Goal: Transaction & Acquisition: Purchase product/service

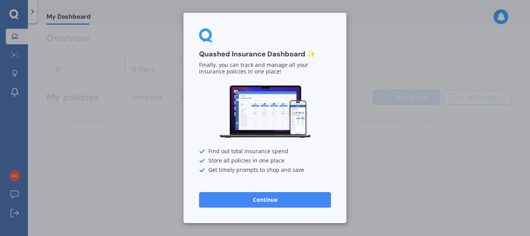
click at [224, 192] on button "Continue" at bounding box center [265, 200] width 132 height 16
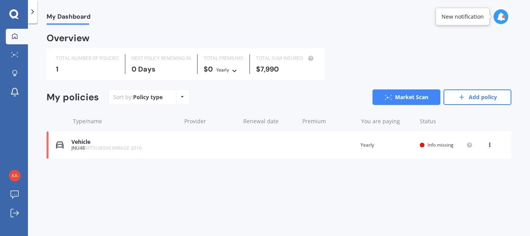
click at [94, 146] on span "MITSUBISHI MIRAGE 2016" at bounding box center [113, 147] width 57 height 7
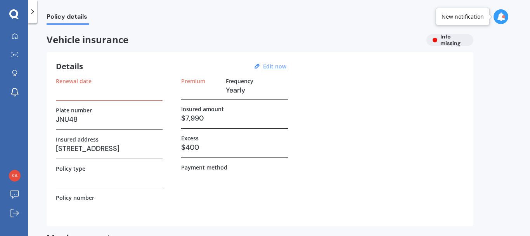
click at [277, 63] on u "Edit now" at bounding box center [274, 66] width 23 height 7
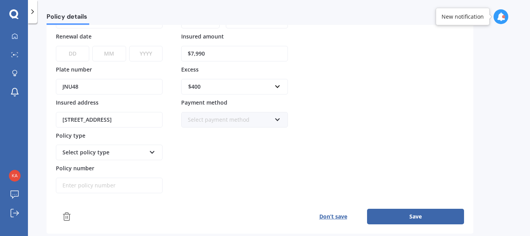
scroll to position [78, 0]
click at [269, 87] on div "$400" at bounding box center [229, 86] width 83 height 9
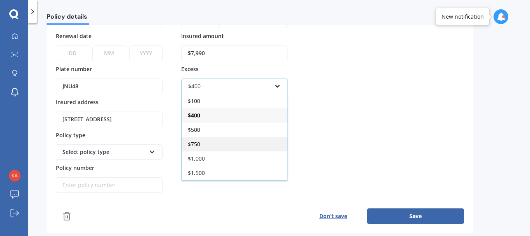
click at [221, 142] on div "$750" at bounding box center [235, 144] width 106 height 14
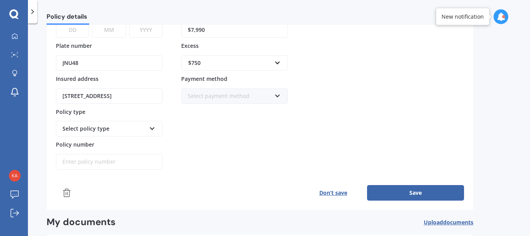
scroll to position [177, 0]
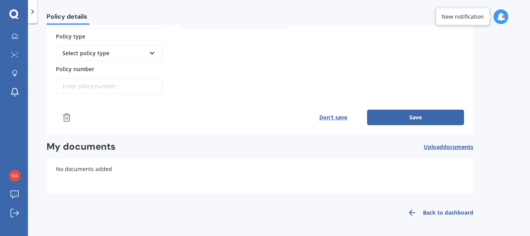
click at [390, 117] on button "Save" at bounding box center [415, 117] width 97 height 16
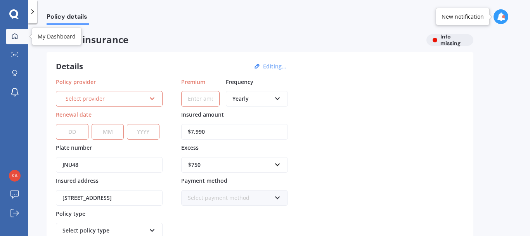
click at [22, 36] on link "My Dashboard" at bounding box center [17, 37] width 22 height 16
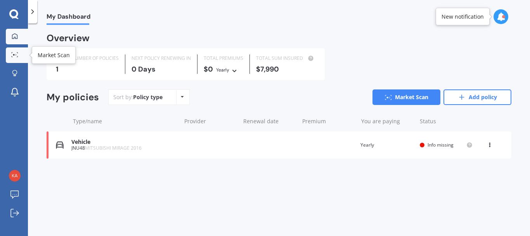
click at [15, 54] on icon at bounding box center [14, 54] width 7 height 5
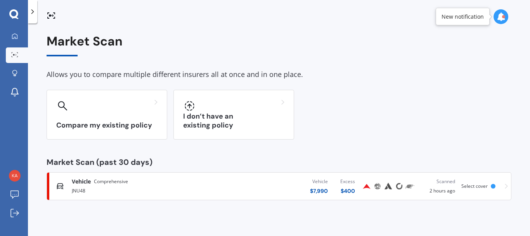
click at [154, 181] on div "Vehicle Comprehensive" at bounding box center [140, 181] width 137 height 8
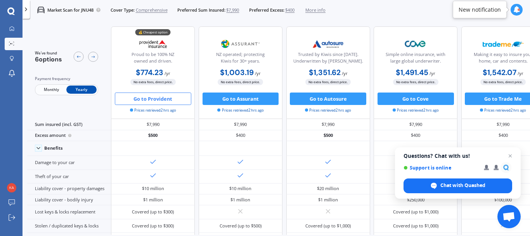
click at [295, 10] on span "$400" at bounding box center [289, 10] width 9 height 6
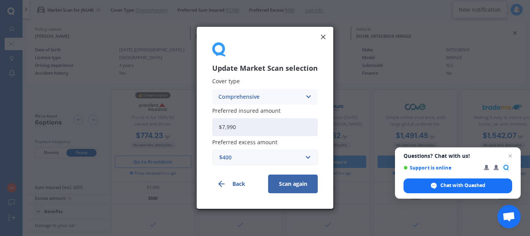
click at [283, 158] on div "$400" at bounding box center [260, 157] width 82 height 9
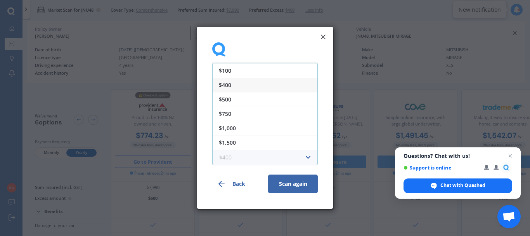
scroll to position [80, 0]
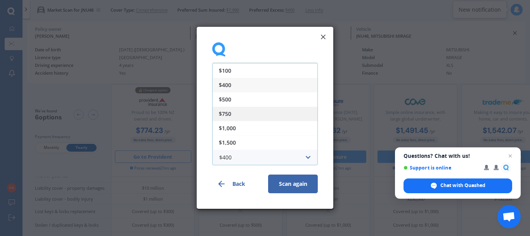
click at [238, 113] on div "$750" at bounding box center [265, 113] width 105 height 14
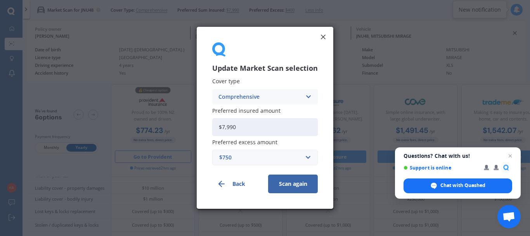
click at [280, 183] on button "Scan again" at bounding box center [293, 184] width 50 height 19
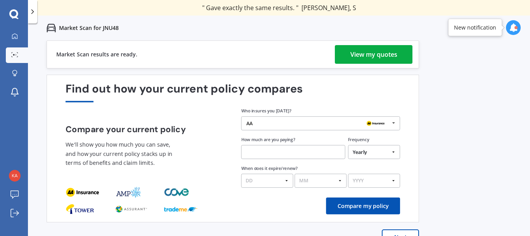
click at [351, 57] on div "View my quotes" at bounding box center [374, 54] width 47 height 19
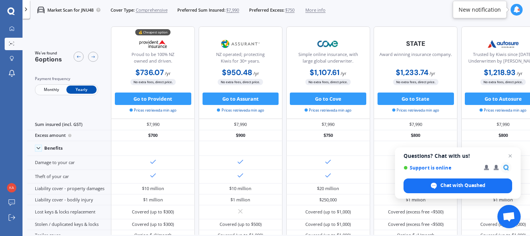
click at [196, 67] on div "💰 Cheapest option Proud to be 100% NZ owned and driven. $736.07 / yr $736.07 / …" at bounding box center [372, 72] width 522 height 92
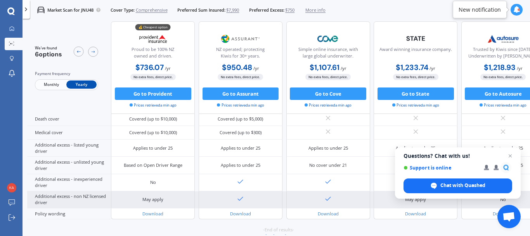
scroll to position [376, 0]
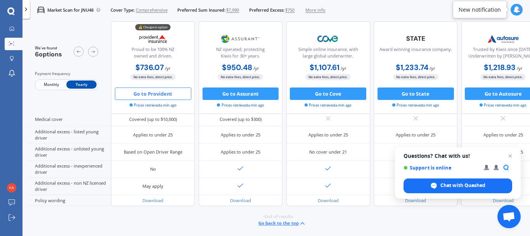
click at [175, 95] on button "Go to Provident" at bounding box center [153, 93] width 76 height 12
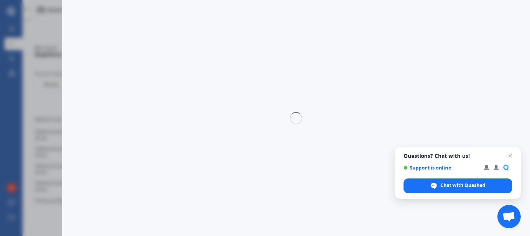
select select "full"
select select "[STREET_ADDRESS]"
select select "MITSUBISHI"
select select "MIRAGE"
select select "NO"
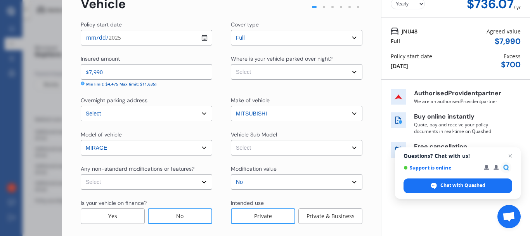
scroll to position [46, 0]
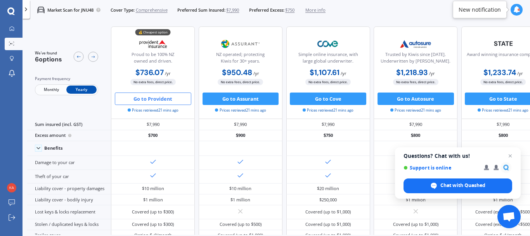
click at [172, 97] on button "Go to Provident" at bounding box center [153, 98] width 76 height 12
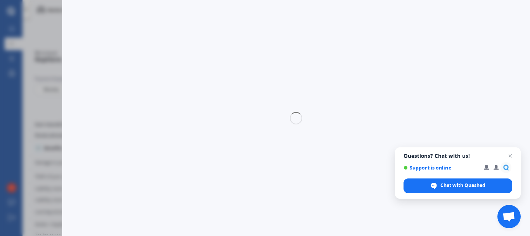
select select "full"
select select "53 Church Street, Onerahi, Whangārei 0110"
select select "MITSUBISHI"
select select "MIRAGE"
select select "NO"
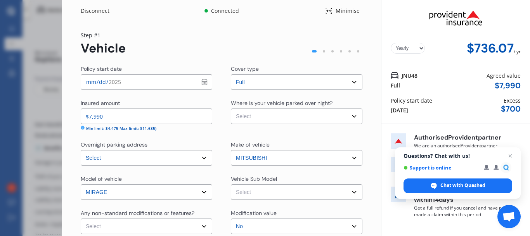
click at [281, 74] on select "Select cover type Full" at bounding box center [297, 82] width 132 height 16
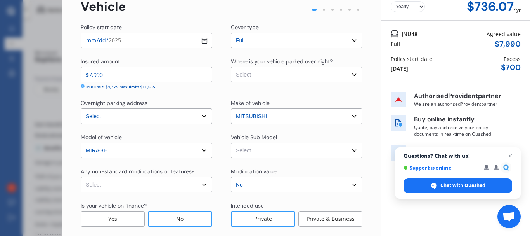
click at [361, 40] on div "Yearly Monthly $736.07 / yr Step # 1 Vehicle Policy start date 2025-08-16 Cover…" at bounding box center [221, 126] width 319 height 293
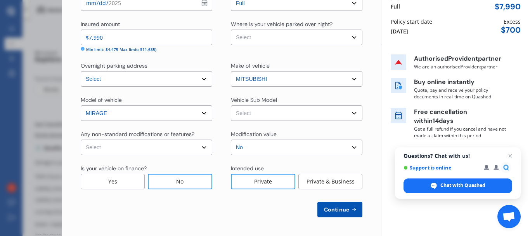
click at [355, 38] on select "Select Garage (fully enclosed) Off Street Parking Other" at bounding box center [297, 38] width 132 height 16
select select "OFF-STREET"
click at [231, 30] on select "Select Garage (fully enclosed) Off Street Parking Other" at bounding box center [297, 38] width 132 height 16
click at [239, 113] on select "Select Mirage AO XLS Hatchback 5dr CVT 1sp 1.2i MY15" at bounding box center [297, 113] width 132 height 16
select select "NZVMITS2016AEAA"
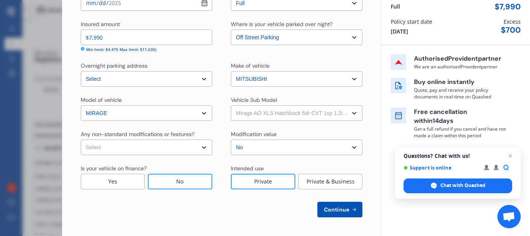
click at [231, 105] on select "Select Mirage AO XLS Hatchback 5dr CVT 1sp 1.2i MY15" at bounding box center [297, 113] width 132 height 16
click at [200, 143] on select "Select None Nitrous Oxide System(NOS) Roll Cage Full Racing Harness" at bounding box center [147, 147] width 132 height 16
select select "none"
click at [81, 139] on select "Select None Nitrous Oxide System(NOS) Roll Cage Full Racing Harness" at bounding box center [147, 147] width 132 height 16
click at [328, 207] on span "Continue" at bounding box center [337, 209] width 28 height 6
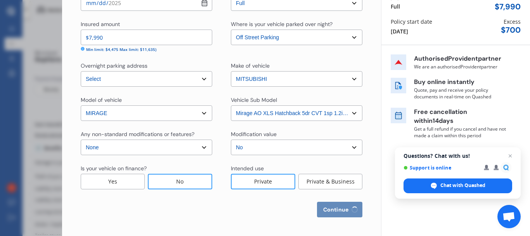
select select "28"
select select "01"
select select "2000"
select select "NZ_FULL"
select select "0"
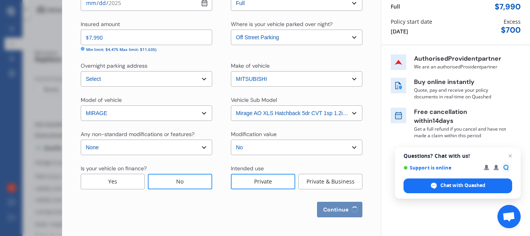
select select "25"
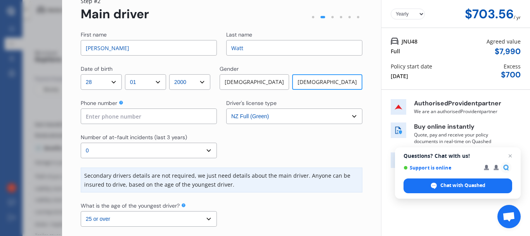
scroll to position [38, 0]
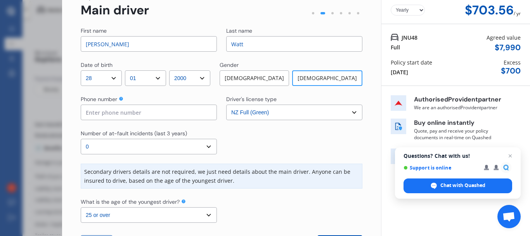
click at [143, 40] on input "Kate" at bounding box center [149, 44] width 136 height 16
type input "K"
type input "Catherine"
click at [231, 44] on input "Watt" at bounding box center [294, 44] width 136 height 16
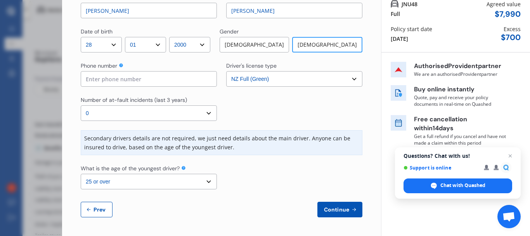
type input "Palfreeman-Watt"
click at [193, 80] on input at bounding box center [149, 79] width 136 height 16
click at [250, 81] on select "Select driver's license type NZ Full (Green) NZ Supervised (Green) NZ Restricte…" at bounding box center [294, 79] width 136 height 16
select select "UK_FULL"
click at [226, 71] on select "Select driver's license type NZ Full (Green) NZ Supervised (Green) NZ Restricte…" at bounding box center [294, 79] width 136 height 16
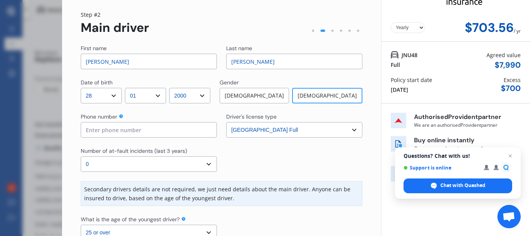
scroll to position [20, 0]
click at [190, 132] on input at bounding box center [149, 130] width 136 height 16
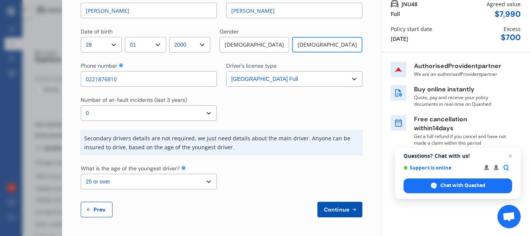
type input "0221876810"
click at [323, 208] on span "Continue" at bounding box center [337, 209] width 28 height 6
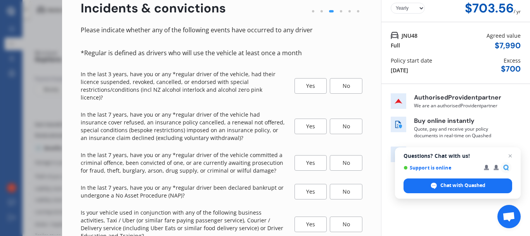
scroll to position [40, 0]
click at [337, 82] on div "No" at bounding box center [346, 86] width 33 height 16
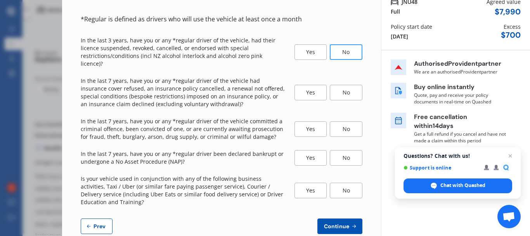
scroll to position [75, 0]
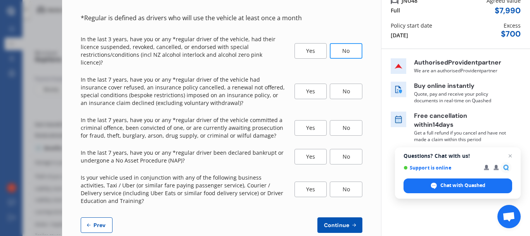
click at [339, 84] on div "No" at bounding box center [346, 91] width 33 height 16
click at [343, 120] on div "No" at bounding box center [346, 128] width 33 height 16
click at [346, 149] on div "No" at bounding box center [346, 157] width 33 height 16
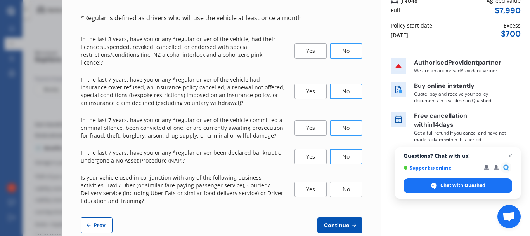
scroll to position [83, 0]
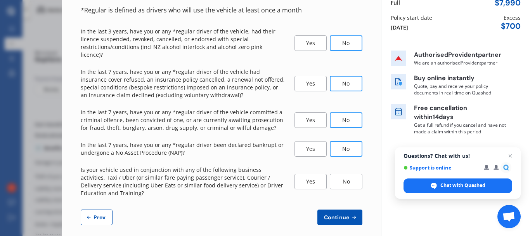
click at [342, 174] on div "No" at bounding box center [346, 182] width 33 height 16
click at [340, 214] on span "Continue" at bounding box center [337, 217] width 28 height 6
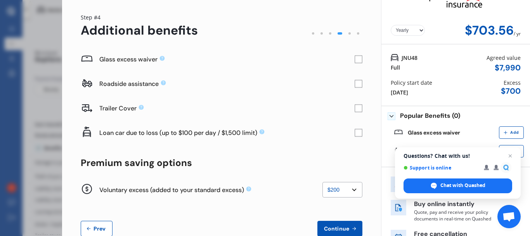
scroll to position [2, 0]
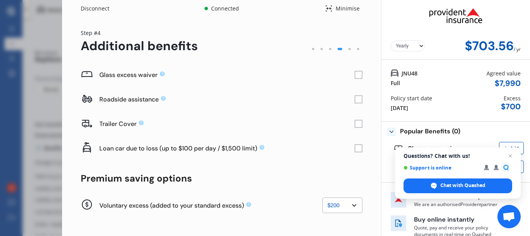
click at [355, 97] on rect at bounding box center [358, 99] width 7 height 7
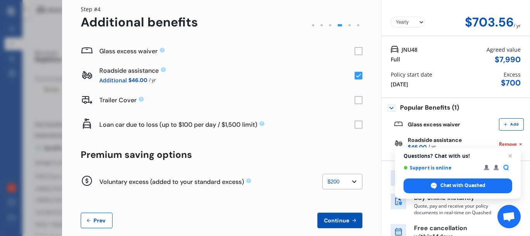
scroll to position [53, 0]
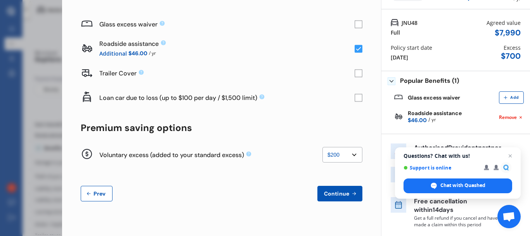
click at [338, 154] on select "None $200 $450 $700 $950 $1,200 $1,700" at bounding box center [343, 155] width 40 height 16
click at [323, 147] on select "None $200 $450 $700 $950 $1,200 $1,700" at bounding box center [343, 155] width 40 height 16
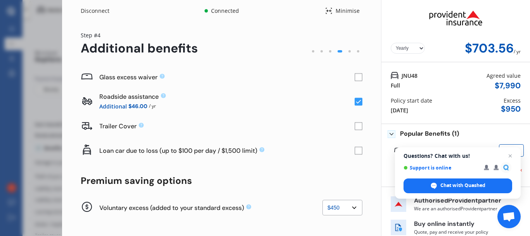
click at [342, 210] on select "None $200 $450 $700 $950 $1,200 $1,700" at bounding box center [343, 208] width 40 height 16
click at [323, 200] on select "None $200 $450 $700 $950 $1,200 $1,700" at bounding box center [343, 208] width 40 height 16
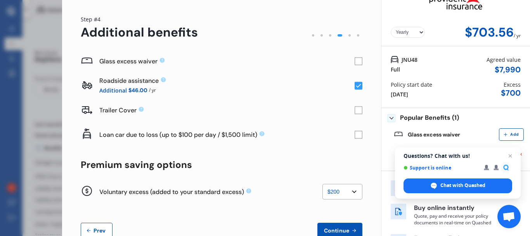
scroll to position [53, 0]
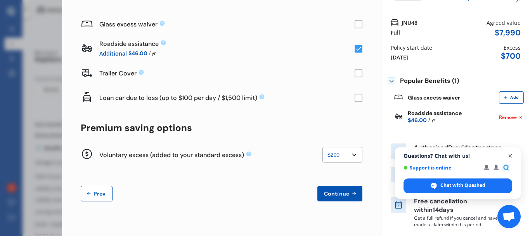
click at [510, 157] on span "Open chat" at bounding box center [511, 156] width 10 height 10
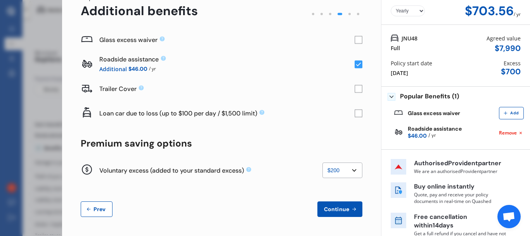
scroll to position [39, 0]
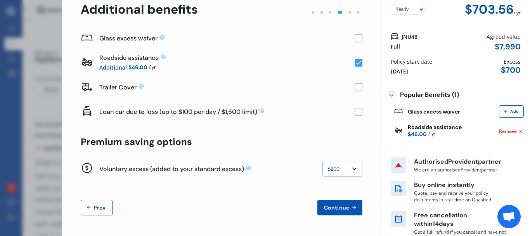
click at [347, 170] on select "None $200 $450 $700 $950 $1,200 $1,700" at bounding box center [343, 169] width 40 height 16
select select "0"
click at [323, 161] on select "None $200 $450 $700 $950 $1,200 $1,700" at bounding box center [343, 169] width 40 height 16
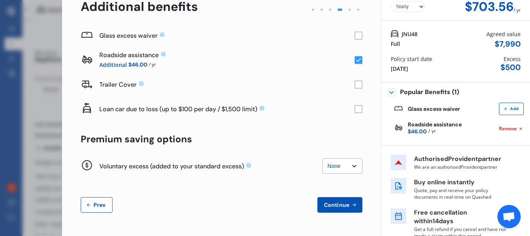
scroll to position [53, 0]
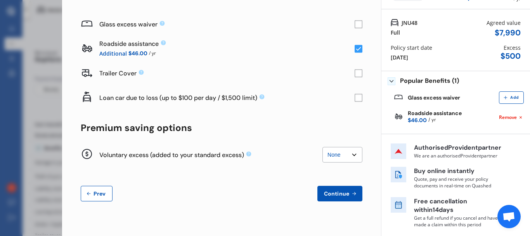
click at [328, 193] on span "Continue" at bounding box center [337, 193] width 28 height 6
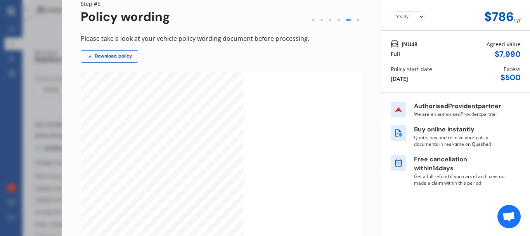
scroll to position [32, 0]
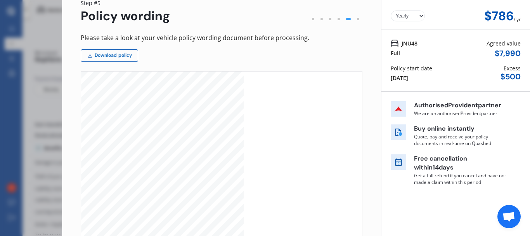
click at [122, 53] on link "Download policy" at bounding box center [109, 55] width 57 height 12
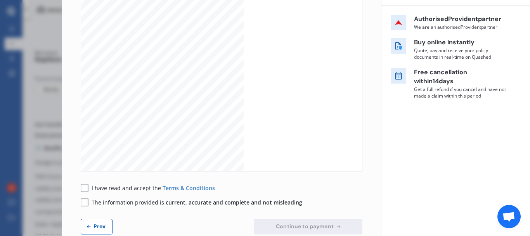
scroll to position [0, 0]
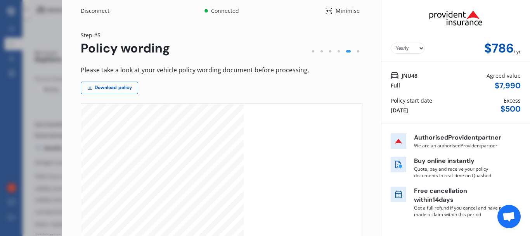
click at [419, 48] on select "Yearly Monthly" at bounding box center [408, 48] width 34 height 11
click at [391, 43] on select "Yearly Monthly" at bounding box center [408, 48] width 34 height 11
click at [416, 46] on select "Yearly Monthly" at bounding box center [408, 48] width 34 height 11
click at [391, 43] on select "Yearly Monthly" at bounding box center [408, 48] width 34 height 11
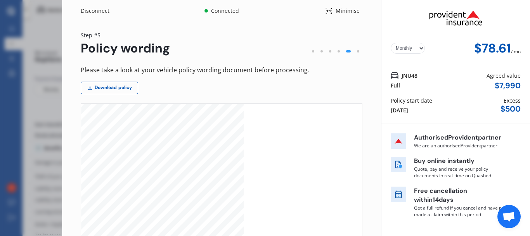
click at [412, 52] on select "Yearly Monthly" at bounding box center [408, 48] width 34 height 11
select select "Yearly"
click at [391, 43] on select "Yearly Monthly" at bounding box center [408, 48] width 34 height 11
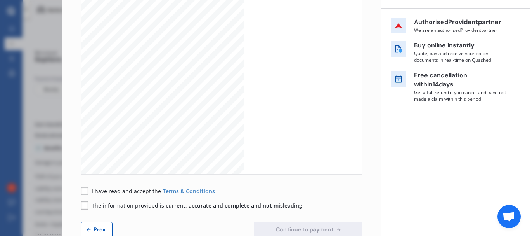
scroll to position [136, 0]
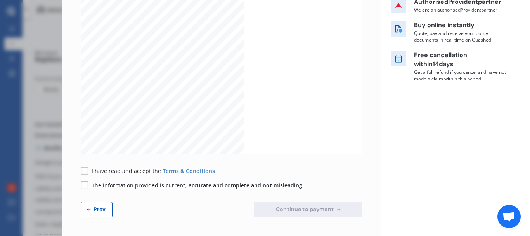
click at [103, 204] on button "Prev" at bounding box center [97, 210] width 32 height 16
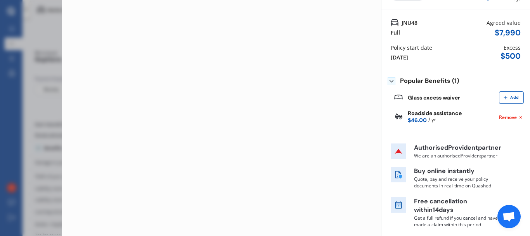
scroll to position [53, 0]
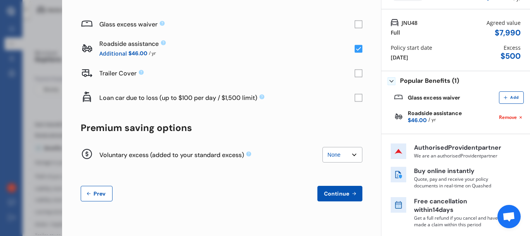
click at [342, 153] on select "None $200 $450 $700 $950 $1,200 $1,700" at bounding box center [343, 155] width 40 height 16
select select "200"
click at [323, 147] on select "None $200 $450 $700 $950 $1,200 $1,700" at bounding box center [343, 155] width 40 height 16
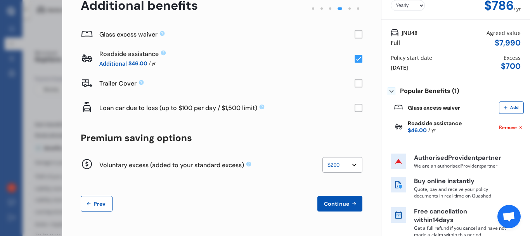
scroll to position [43, 0]
click at [335, 205] on span "Continue" at bounding box center [337, 203] width 28 height 6
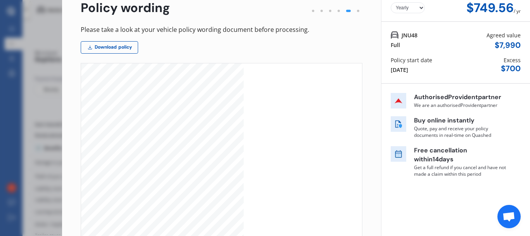
scroll to position [136, 0]
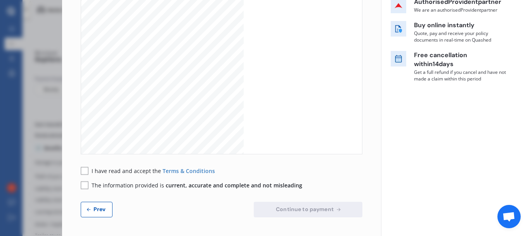
click at [85, 172] on rect at bounding box center [85, 171] width 8 height 8
click at [83, 186] on rect at bounding box center [85, 185] width 8 height 8
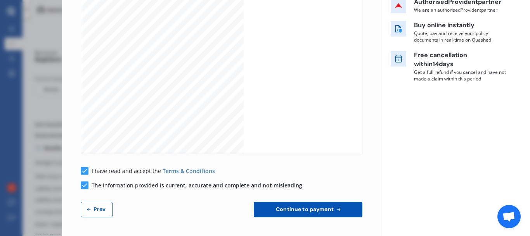
click at [275, 208] on span "Continue to payment" at bounding box center [305, 209] width 61 height 6
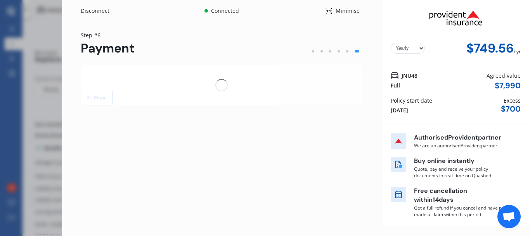
scroll to position [0, 0]
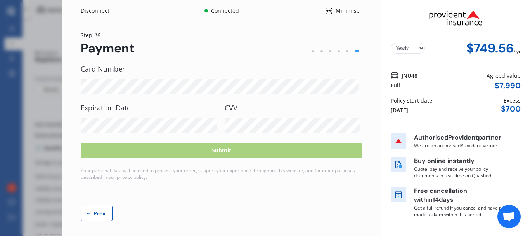
click at [49, 119] on div "Disconnect Connected Minimise Yearly Monthly $749.56 / yr Step # 6 Payment Card…" at bounding box center [265, 118] width 530 height 236
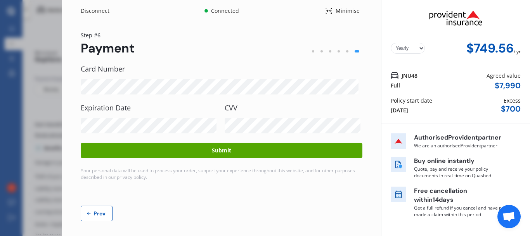
click at [230, 150] on button "Submit" at bounding box center [222, 150] width 282 height 16
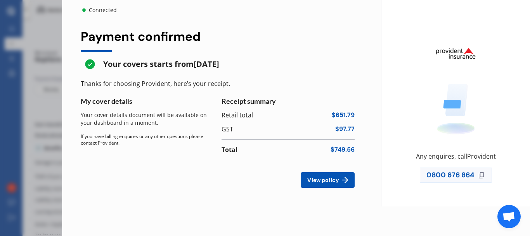
click at [330, 181] on span "View policy" at bounding box center [323, 180] width 35 height 6
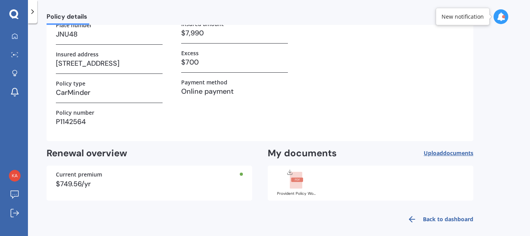
scroll to position [92, 0]
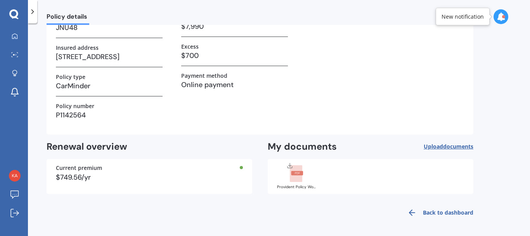
click at [299, 176] on rect at bounding box center [296, 173] width 12 height 17
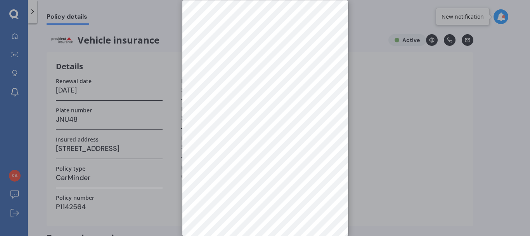
scroll to position [0, 0]
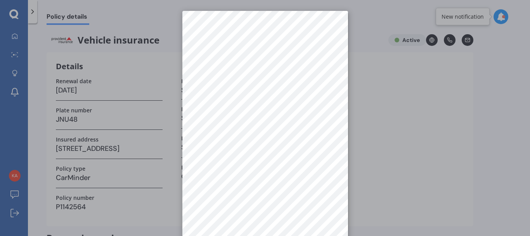
click at [353, 140] on div at bounding box center [265, 118] width 530 height 236
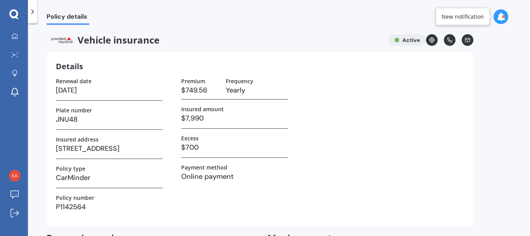
scroll to position [92, 0]
